Goal: Information Seeking & Learning: Learn about a topic

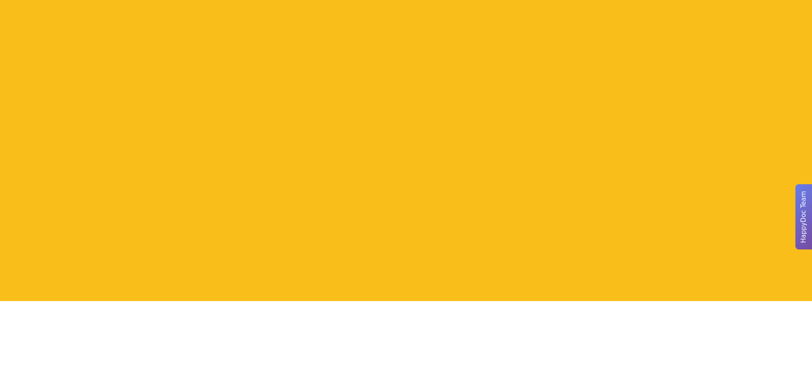
scroll to position [2554, 0]
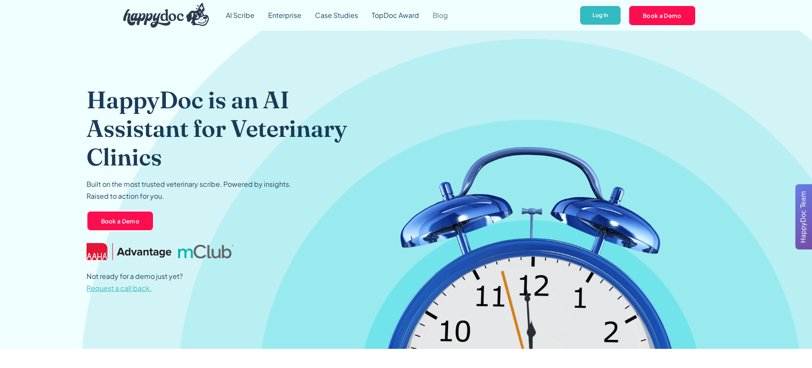
click at [435, 14] on link "Blog" at bounding box center [440, 15] width 29 height 31
